Goal: Task Accomplishment & Management: Manage account settings

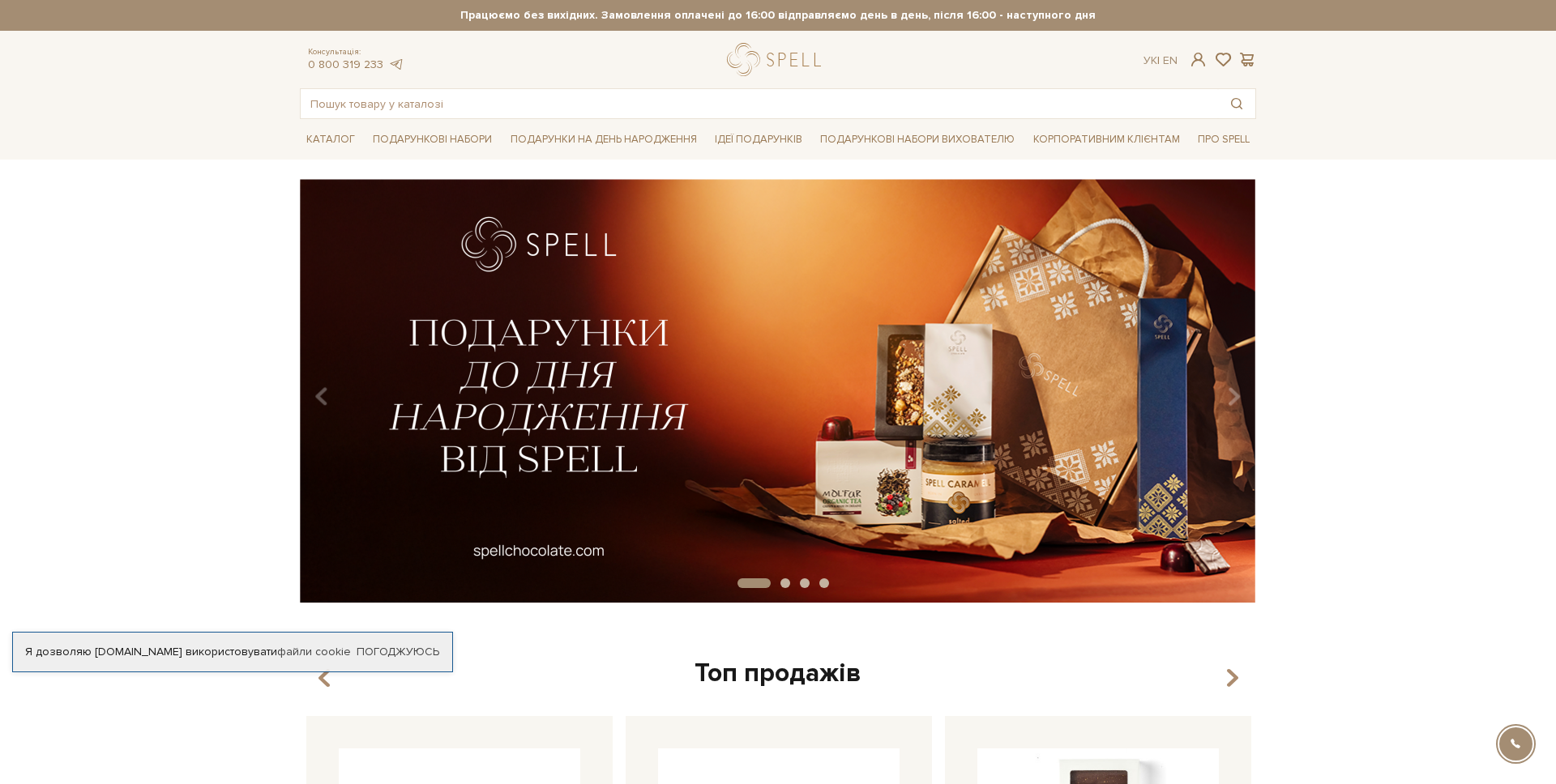
click at [1198, 68] on div "Консультація: 0 800 319 233 Ук | En |" at bounding box center [778, 59] width 976 height 33
click at [1201, 64] on span at bounding box center [1198, 60] width 20 height 17
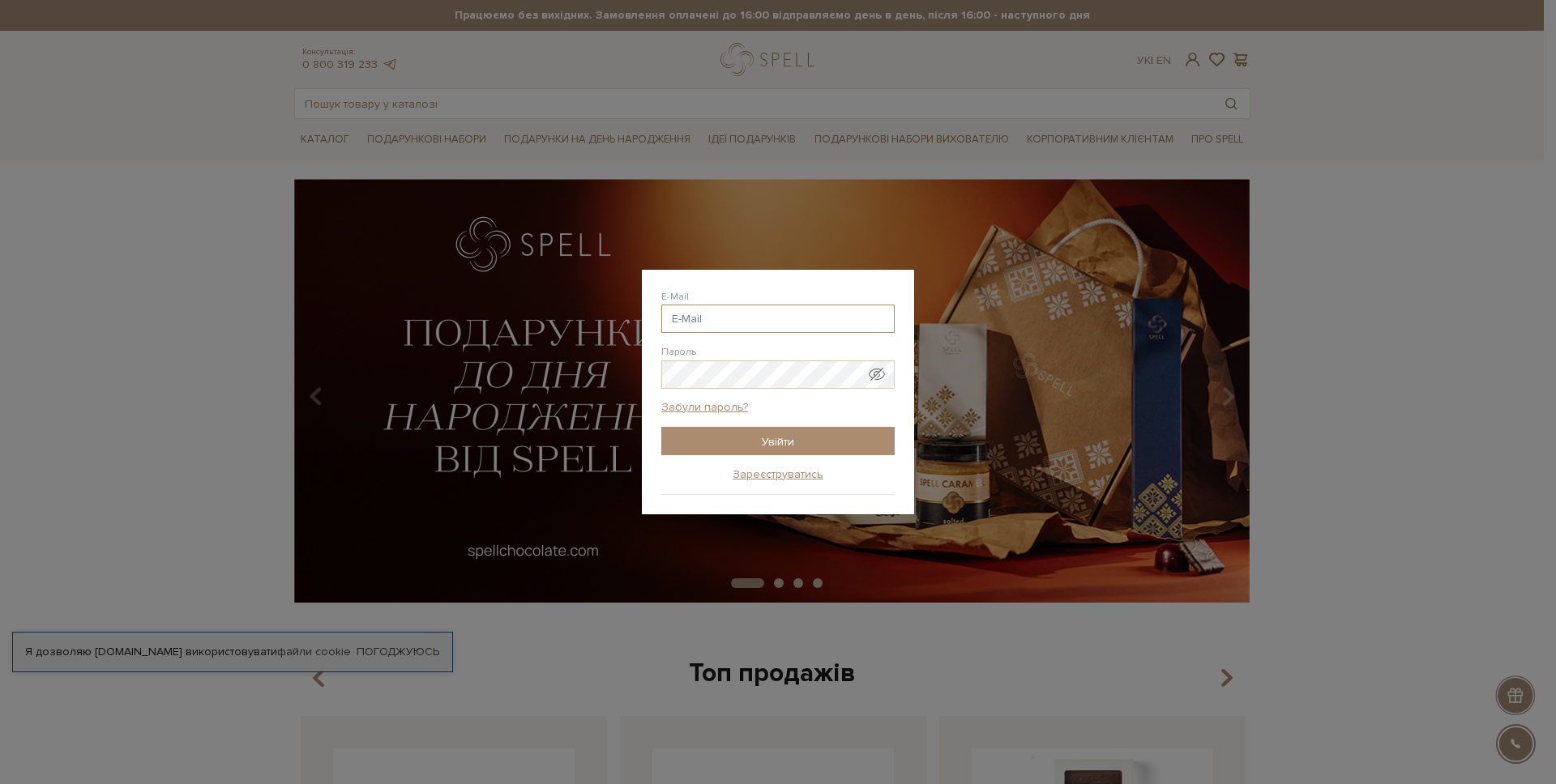
click at [734, 305] on input "E-Mail" at bounding box center [778, 319] width 233 height 28
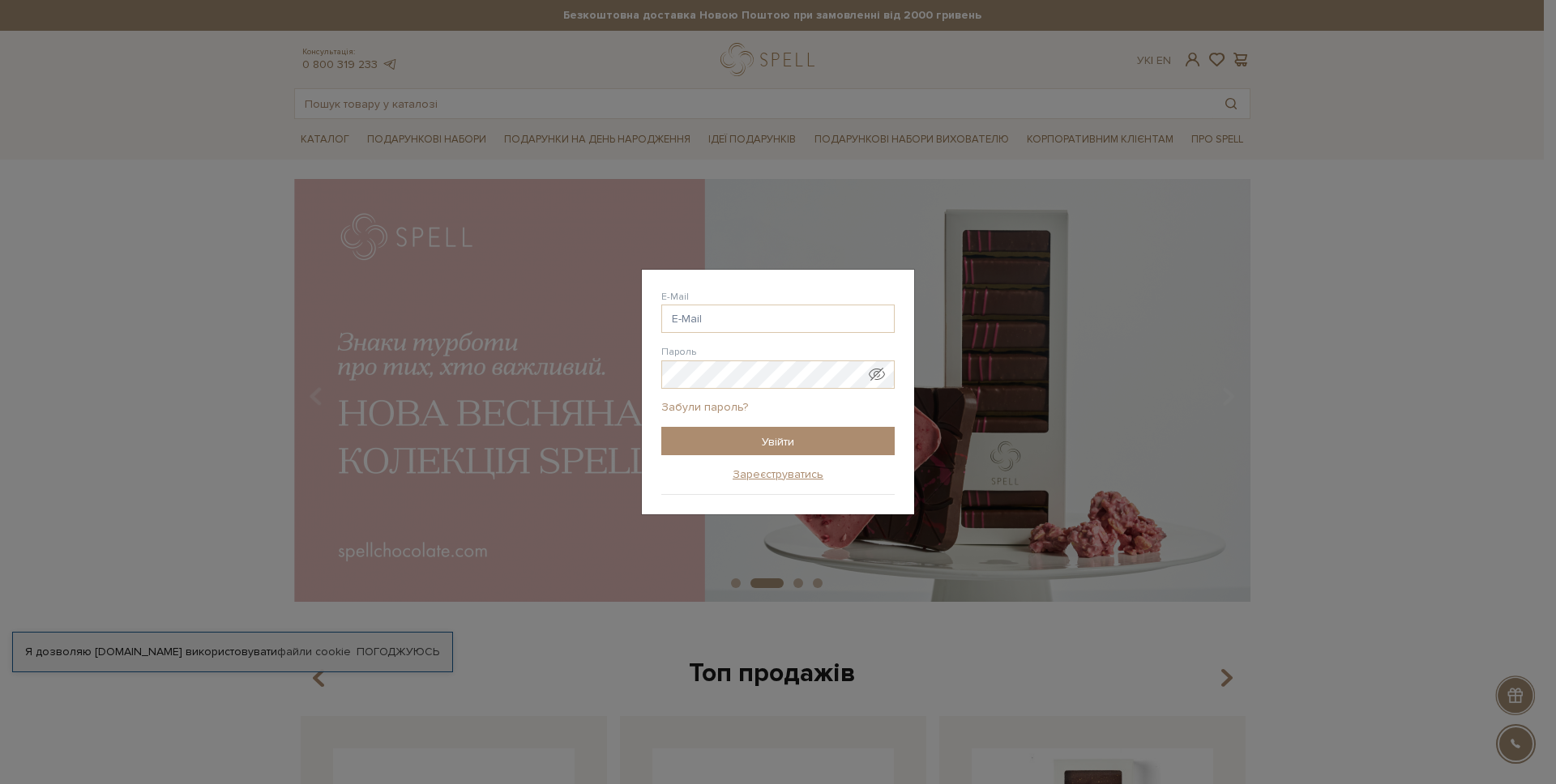
click at [716, 406] on link "Забули пароль?" at bounding box center [704, 407] width 86 height 15
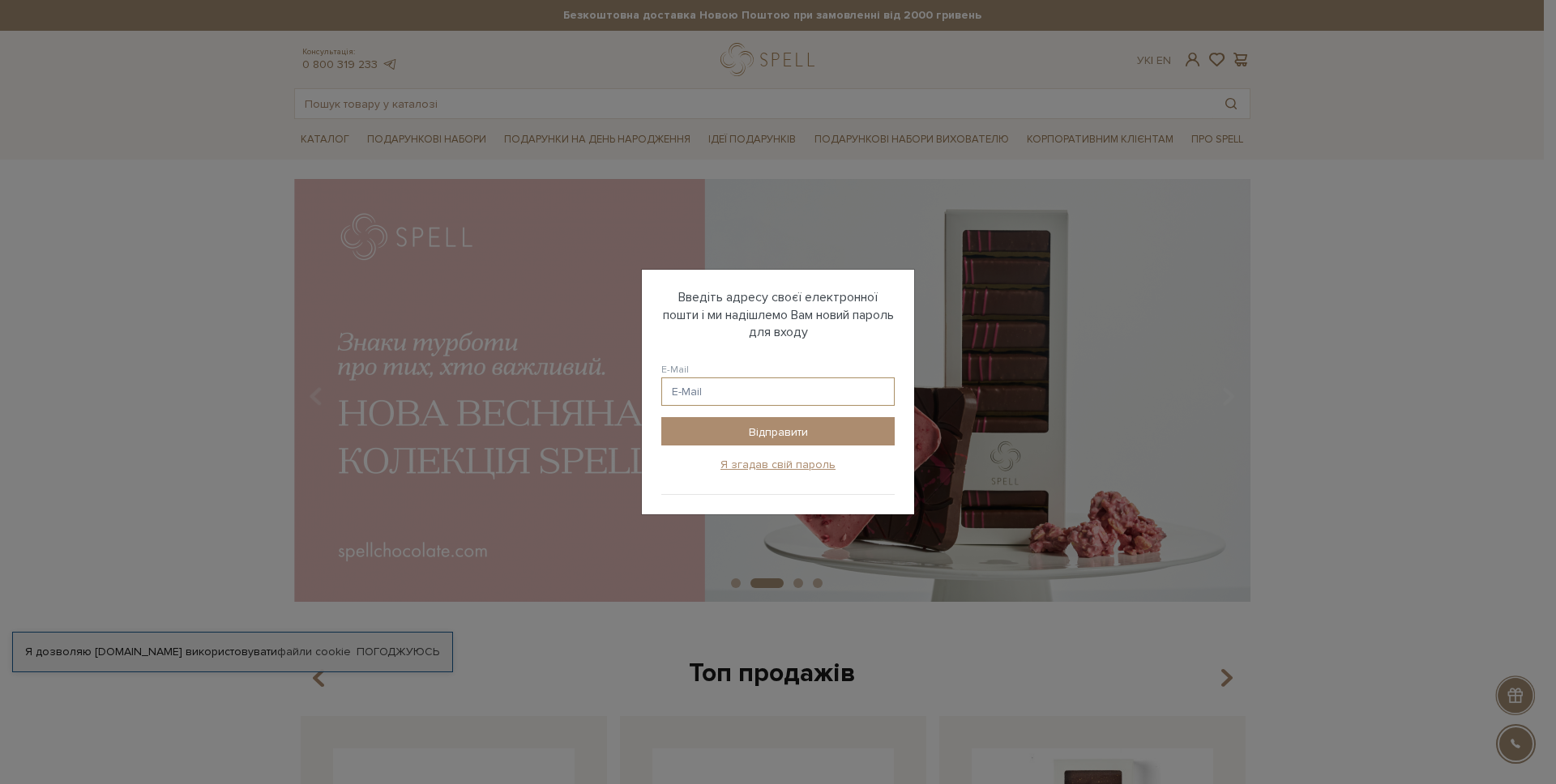
click at [716, 390] on input "E-Mail" at bounding box center [778, 391] width 233 height 28
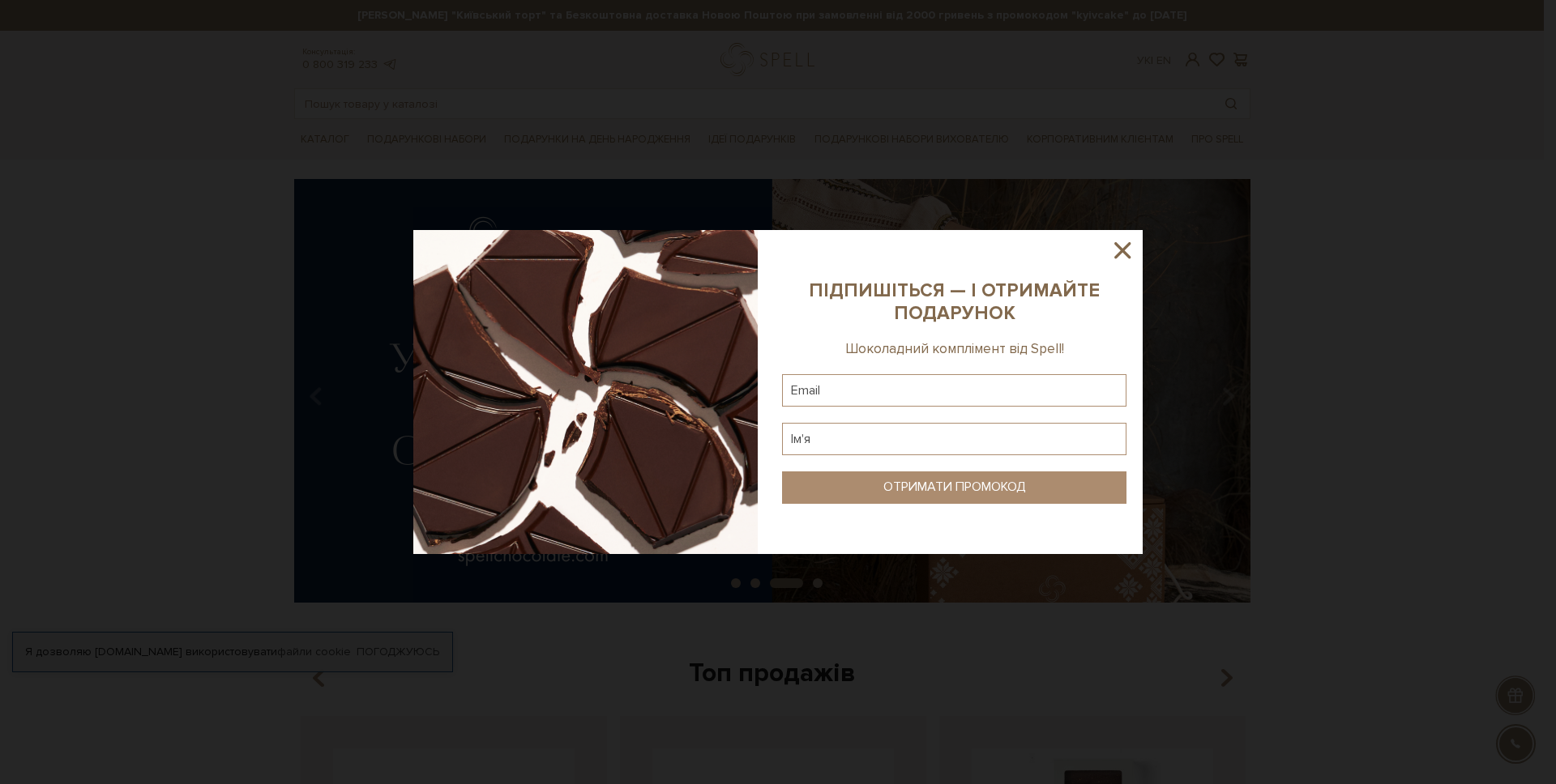
type input "[PERSON_NAME].tere"
click at [1129, 249] on icon at bounding box center [1123, 250] width 27 height 27
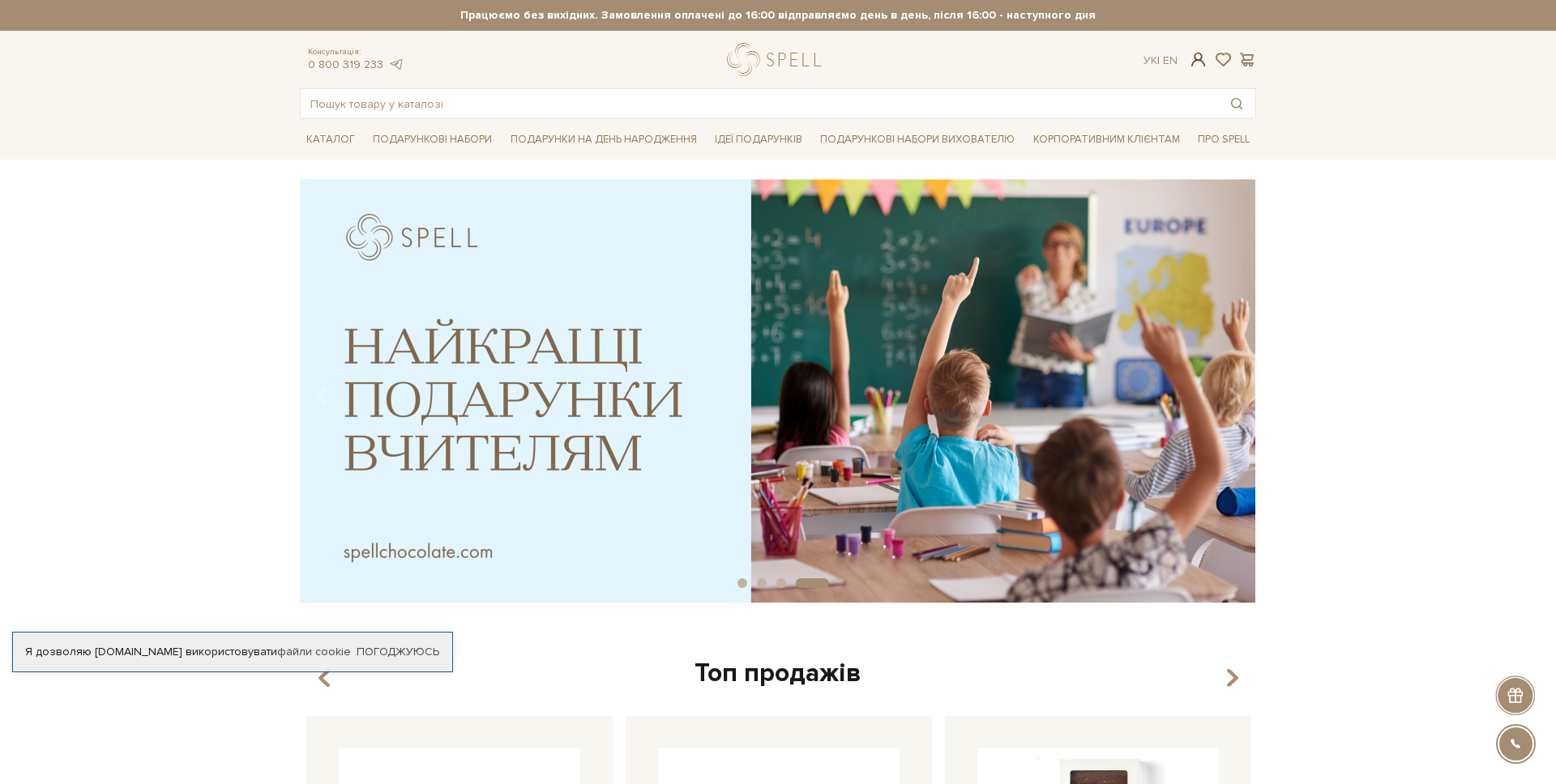
click at [1195, 58] on span at bounding box center [1198, 60] width 20 height 17
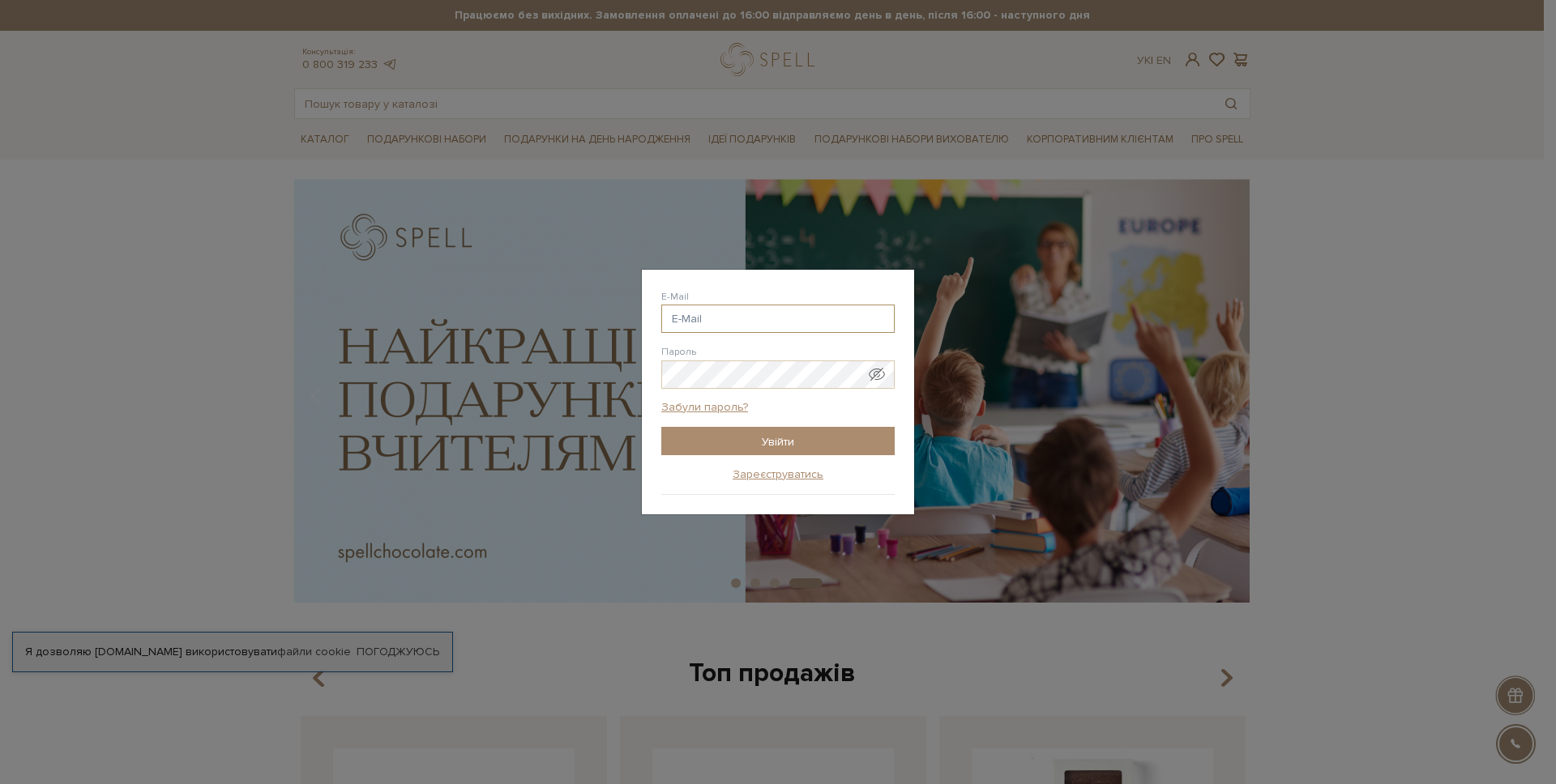
click at [801, 325] on input "E-Mail" at bounding box center [778, 319] width 233 height 28
click at [727, 407] on link "Забули пароль?" at bounding box center [704, 407] width 86 height 15
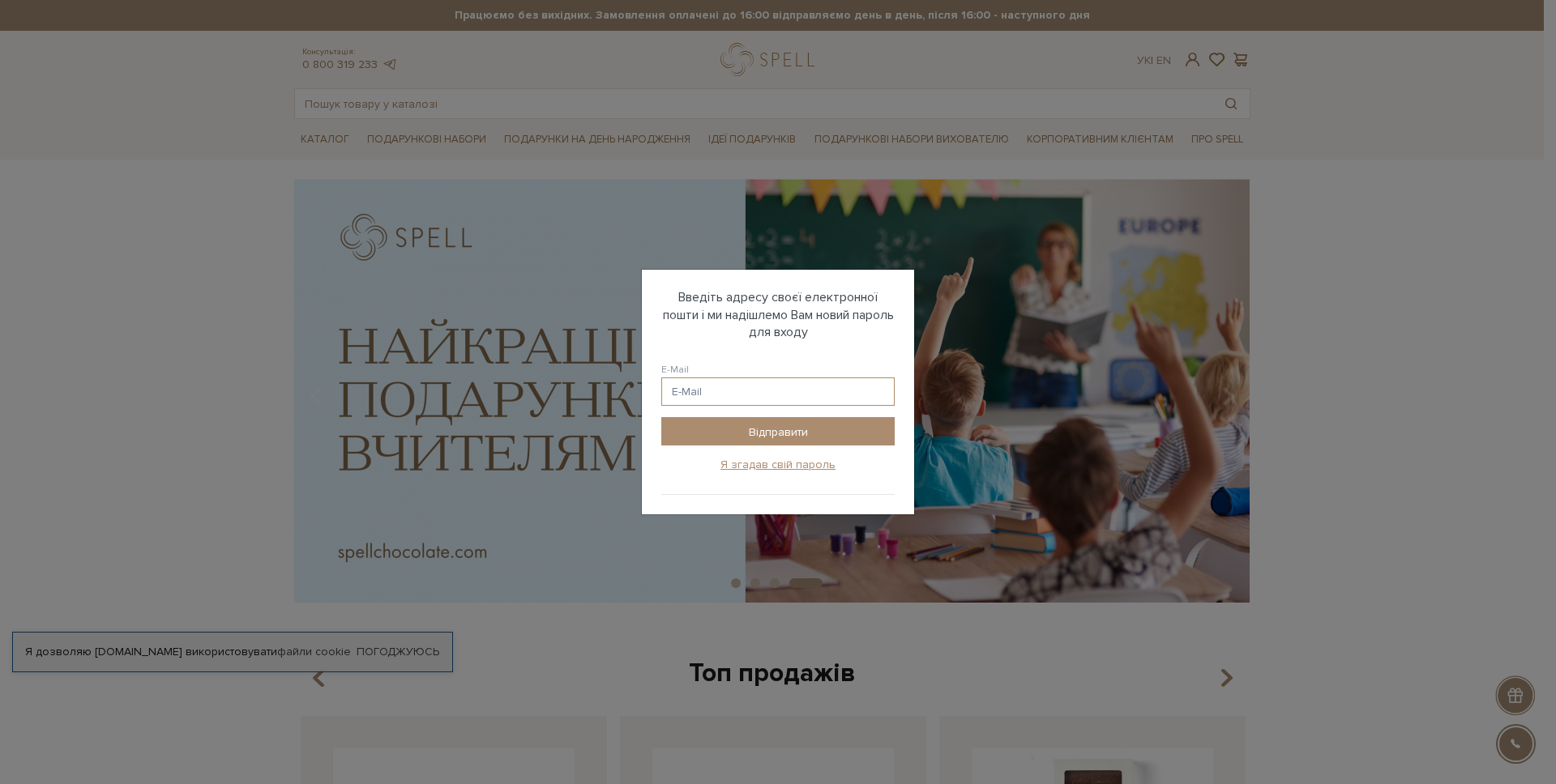
click at [722, 383] on input "E-Mail" at bounding box center [778, 391] width 233 height 28
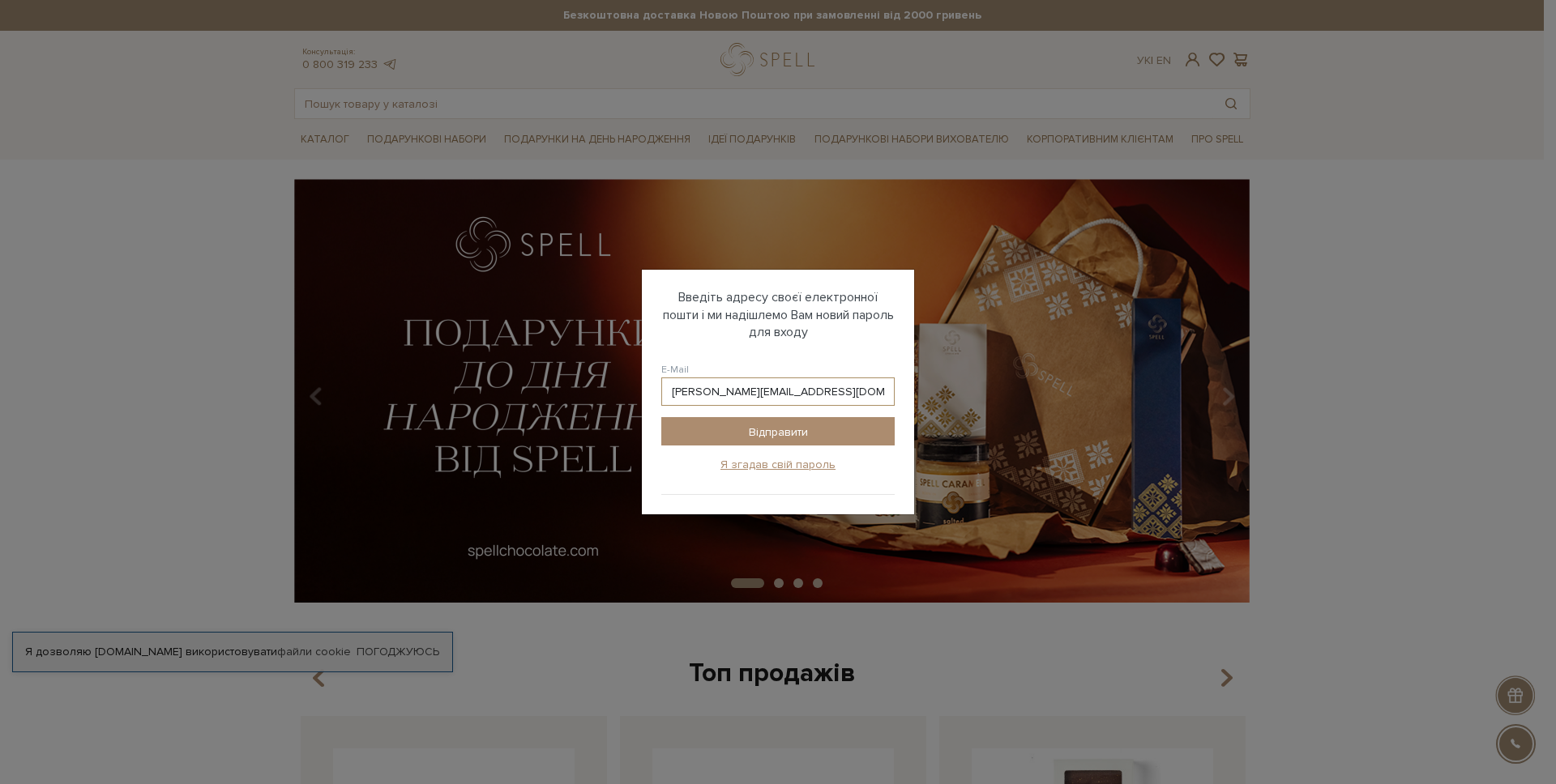
type input "[PERSON_NAME][EMAIL_ADDRESS][DOMAIN_NAME]"
click at [661, 417] on input "Відправити" at bounding box center [778, 430] width 233 height 28
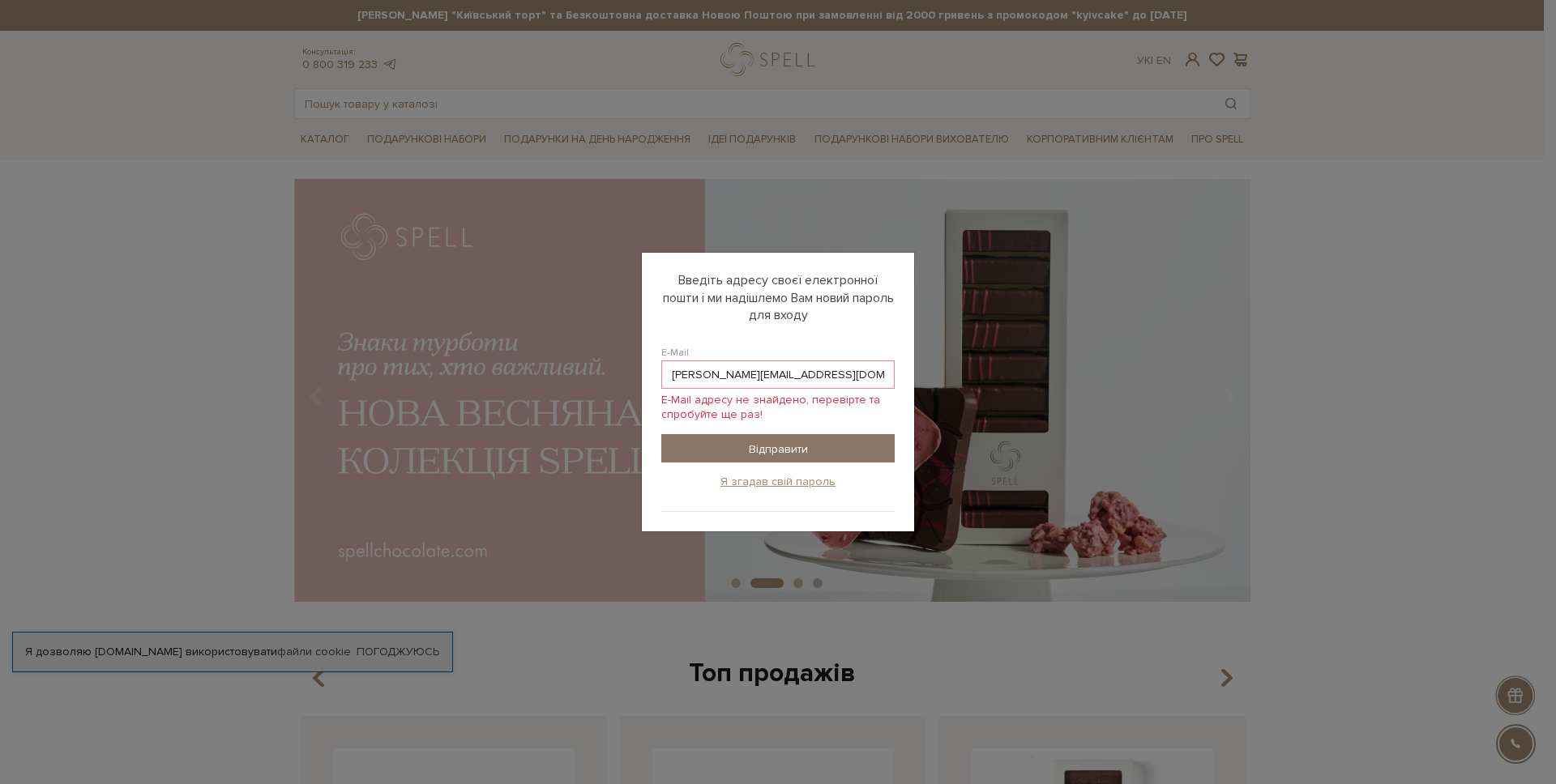
click at [758, 448] on input "Відправити" at bounding box center [778, 448] width 233 height 28
click at [778, 483] on link "Я згадав свій пароль" at bounding box center [778, 482] width 115 height 15
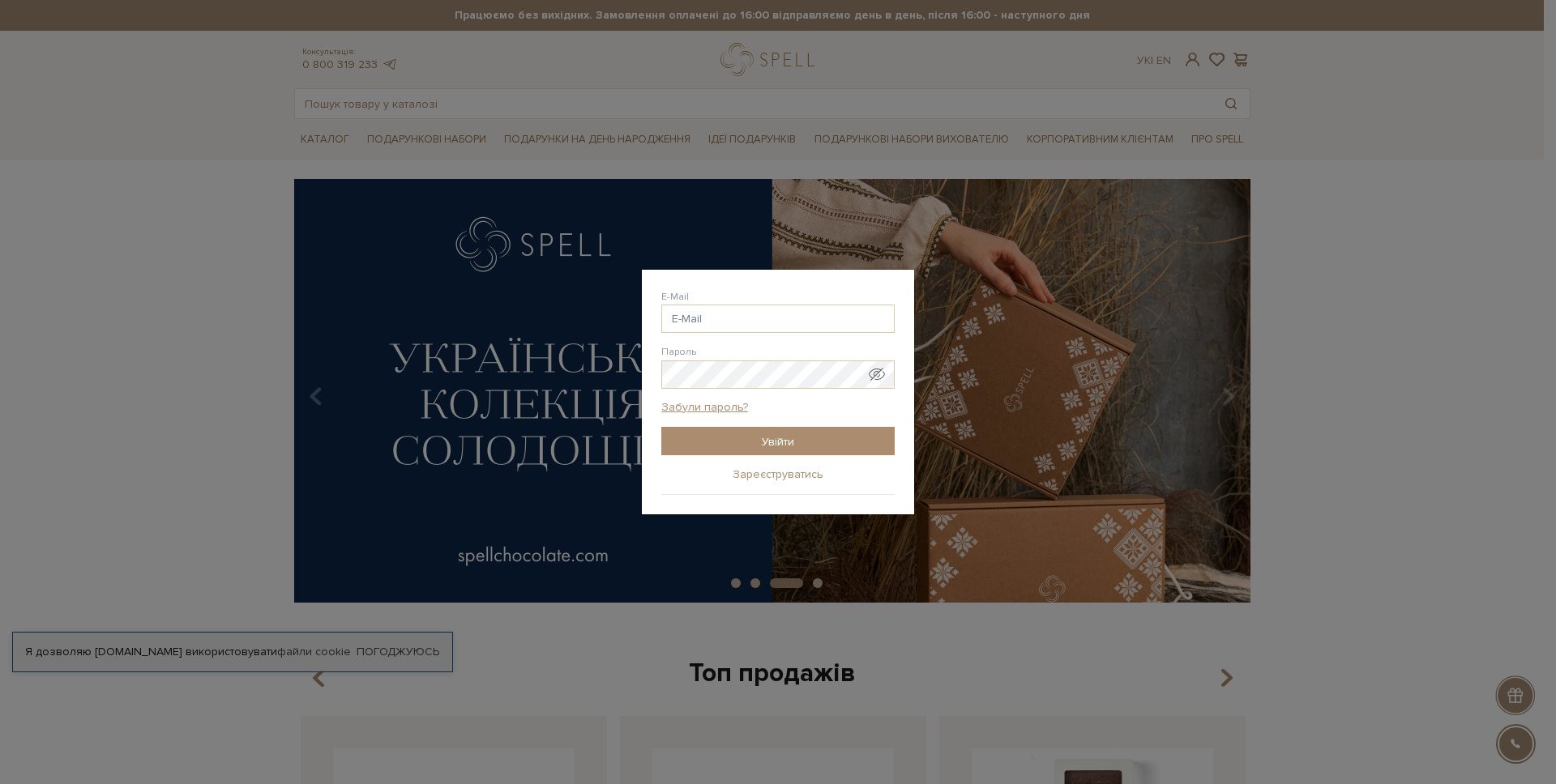
click at [772, 477] on link "Зареєструватись" at bounding box center [778, 474] width 91 height 15
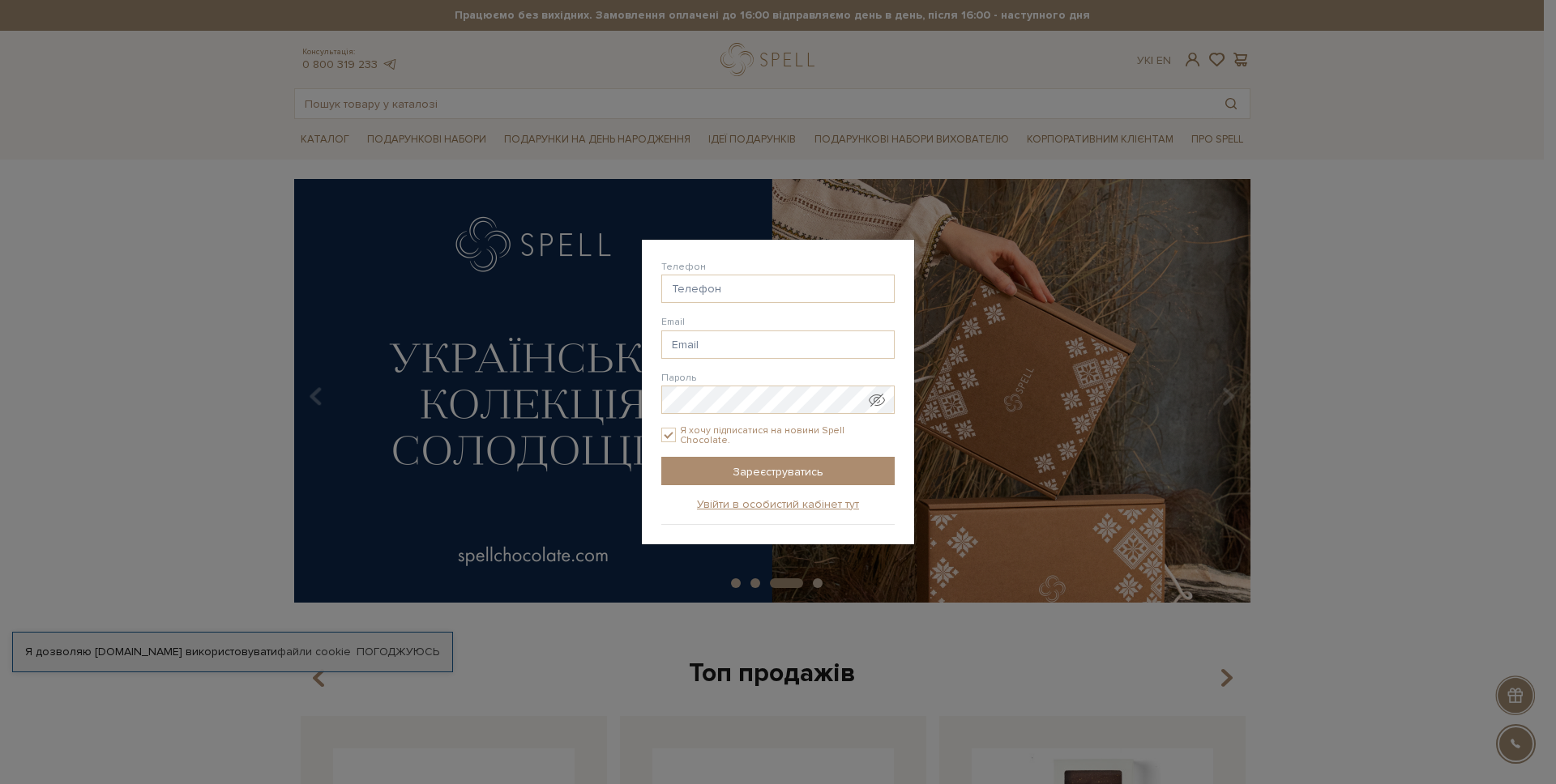
click at [731, 275] on div "Телефон" at bounding box center [778, 281] width 233 height 44
click at [721, 290] on input "Телефон" at bounding box center [778, 289] width 233 height 28
